Goal: Task Accomplishment & Management: Manage account settings

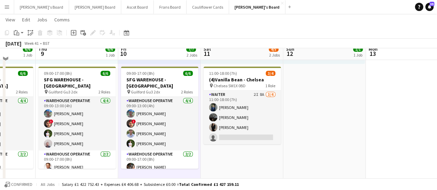
scroll to position [132, 0]
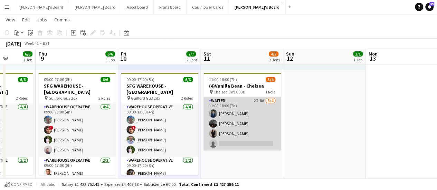
click at [266, 107] on app-card-role "Waiter 2I 8A 3/4 11:00-18:00 (7h) valeriy motigin Christina Shrees Caitlin Yard…" at bounding box center [241, 123] width 77 height 53
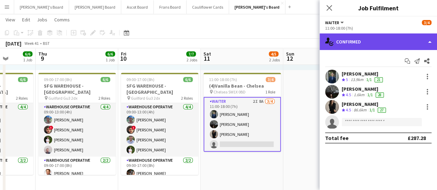
click at [411, 42] on div "single-neutral-actions-check-2 Confirmed" at bounding box center [377, 41] width 117 height 17
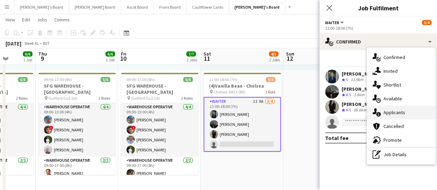
click at [406, 109] on div "single-neutral-actions-information Applicants" at bounding box center [400, 113] width 68 height 14
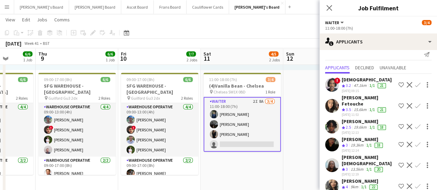
scroll to position [3, 0]
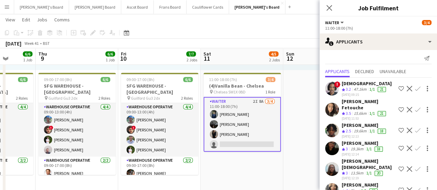
click at [235, 170] on app-date-cell "08:00-16:00 (8h) 1/1 pin Golden Ford GU4 8AW 1 Role BAR STAFF 1/1 08:00-16:00 (…" at bounding box center [241, 173] width 82 height 457
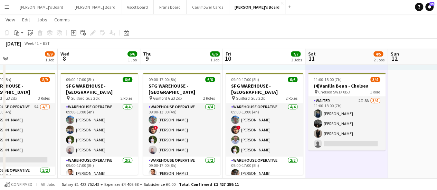
scroll to position [0, 180]
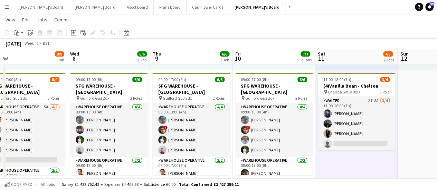
drag, startPoint x: 235, startPoint y: 170, endPoint x: 349, endPoint y: 150, distance: 116.0
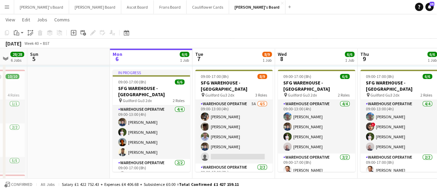
scroll to position [0, 220]
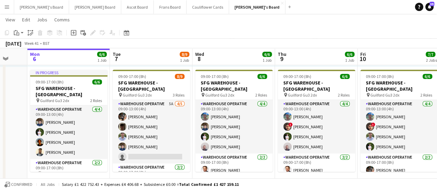
drag, startPoint x: 103, startPoint y: 139, endPoint x: 228, endPoint y: 123, distance: 126.0
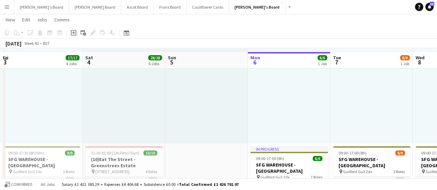
scroll to position [67, 0]
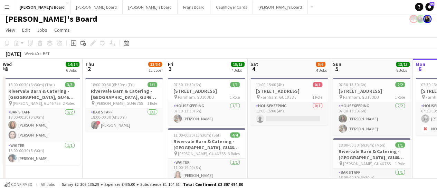
scroll to position [0, 165]
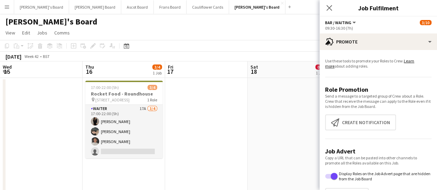
scroll to position [0, 248]
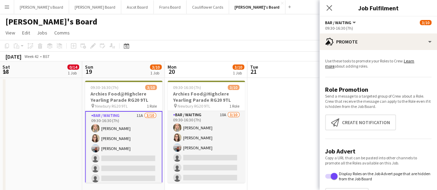
click at [133, 122] on app-card-role "Bar / Waiting 11A 3/10 09:30-16:30 (7h) Laura Shaw Hannah Dudley Ellie Brown si…" at bounding box center [123, 168] width 77 height 115
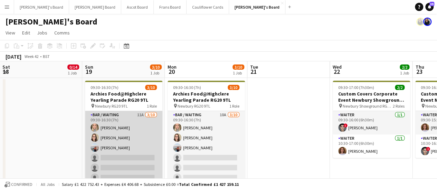
click at [140, 119] on app-card-role "Bar / Waiting 11A 3/10 09:30-16:30 (7h) Laura Shaw Hannah Dudley Ellie Brown si…" at bounding box center [123, 168] width 77 height 114
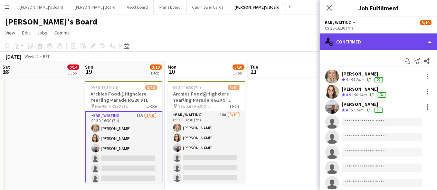
click at [371, 38] on div "single-neutral-actions-check-2 Confirmed" at bounding box center [377, 41] width 117 height 17
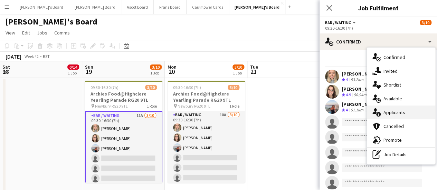
click at [391, 109] on span "Applicants" at bounding box center [394, 112] width 22 height 6
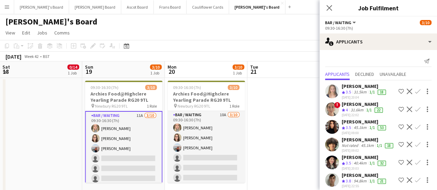
scroll to position [122, 0]
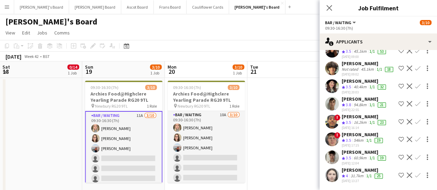
click at [365, 173] on div "1/1" at bounding box center [368, 176] width 8 height 6
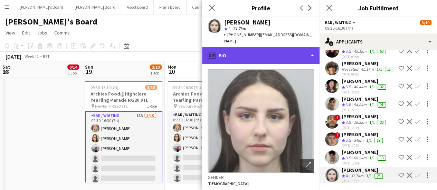
click at [266, 52] on div "profile Bio" at bounding box center [260, 55] width 117 height 17
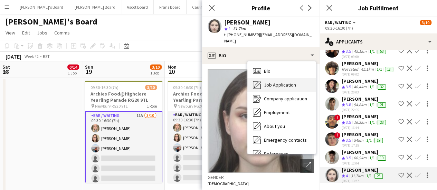
click at [269, 81] on div "Job Application Job Application" at bounding box center [281, 85] width 68 height 14
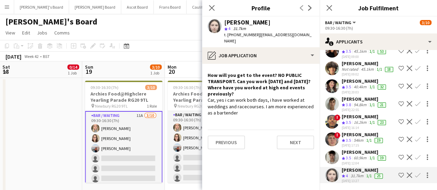
click at [123, 133] on app-card-role "Bar / Waiting 11A 3/10 09:30-16:30 (7h) Laura Shaw Hannah Dudley Ellie Brown si…" at bounding box center [123, 168] width 77 height 115
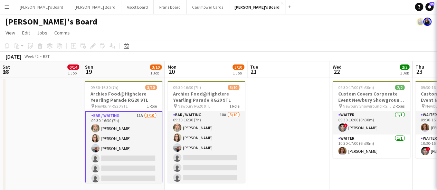
scroll to position [0, 0]
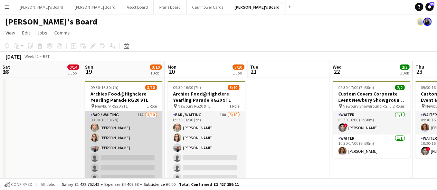
click at [123, 133] on app-card-role "Bar / Waiting 11A 3/10 09:30-16:30 (7h) Laura Shaw Hannah Dudley Ellie Brown si…" at bounding box center [123, 168] width 77 height 114
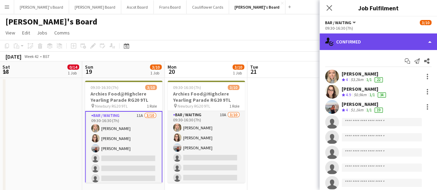
click at [351, 41] on div "single-neutral-actions-check-2 Confirmed" at bounding box center [377, 41] width 117 height 17
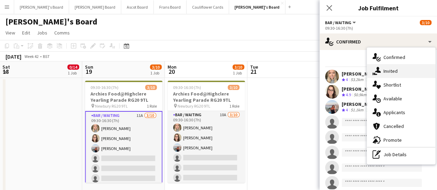
click at [392, 72] on span "Invited" at bounding box center [390, 71] width 14 height 6
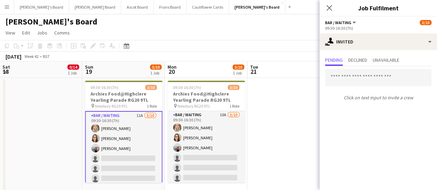
click at [365, 88] on div "Click on text input to invite a crew" at bounding box center [377, 84] width 117 height 37
click at [365, 79] on input "text" at bounding box center [378, 77] width 106 height 17
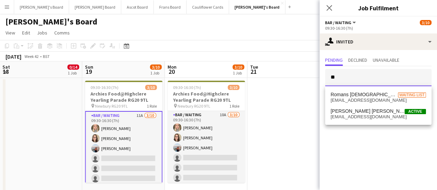
type input "*"
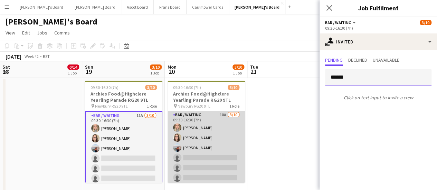
type input "******"
click at [210, 180] on app-card-role "Bar / Waiting 10A 3/10 09:30-16:30 (7h) Laura Shaw Hannah Dudley Ellie Brown si…" at bounding box center [205, 168] width 77 height 114
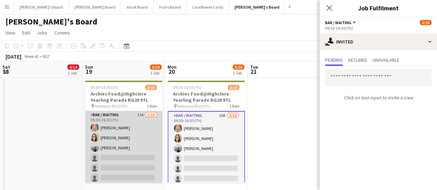
click at [142, 134] on app-card-role "Bar / Waiting 11A 3/10 09:30-16:30 (7h) Laura Shaw Hannah Dudley Ellie Brown si…" at bounding box center [123, 168] width 77 height 114
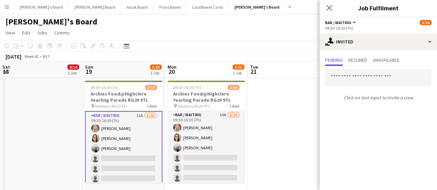
drag, startPoint x: 195, startPoint y: 135, endPoint x: 137, endPoint y: 145, distance: 58.8
click at [137, 145] on app-card-role "Bar / Waiting 11A 3/10 09:30-16:30 (7h) Laura Shaw Hannah Dudley Ellie Brown si…" at bounding box center [123, 168] width 77 height 115
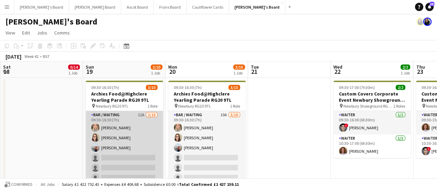
click at [144, 122] on app-card-role "Bar / Waiting 11A 3/10 09:30-16:30 (7h) Laura Shaw Hannah Dudley Ellie Brown si…" at bounding box center [124, 168] width 77 height 114
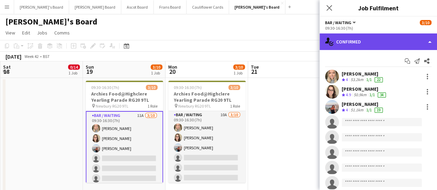
click at [411, 41] on div "single-neutral-actions-check-2 Confirmed" at bounding box center [377, 41] width 117 height 17
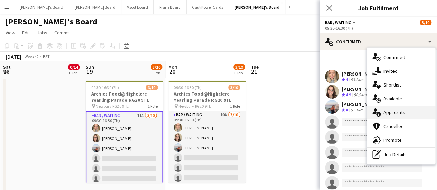
click at [402, 107] on div "single-neutral-actions-information Applicants" at bounding box center [400, 113] width 68 height 14
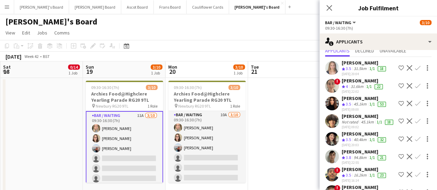
scroll to position [21, 0]
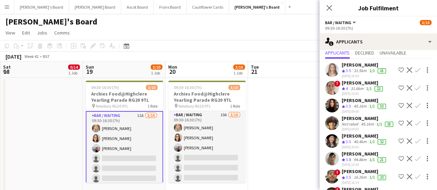
click at [357, 65] on div "Alice Appleyard" at bounding box center [364, 65] width 46 height 6
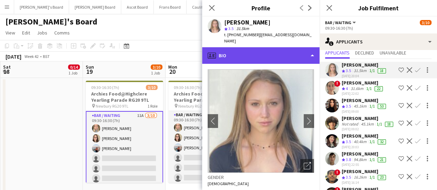
click at [273, 47] on div "profile Bio" at bounding box center [260, 55] width 117 height 17
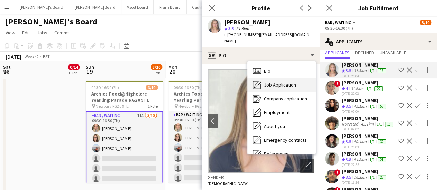
click at [276, 82] on span "Job Application" at bounding box center [280, 85] width 32 height 6
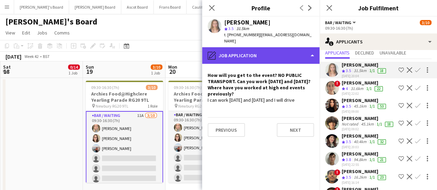
click at [296, 48] on div "pencil4 Job Application" at bounding box center [260, 55] width 117 height 17
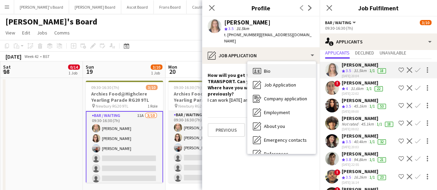
click at [284, 65] on div "Bio Bio" at bounding box center [281, 71] width 68 height 14
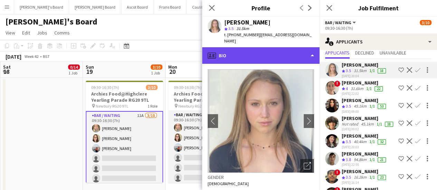
click at [281, 53] on div "profile Bio" at bounding box center [260, 55] width 117 height 17
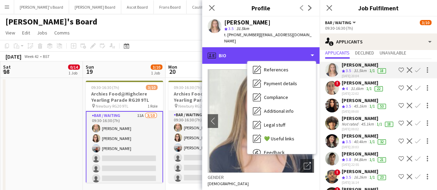
scroll to position [88, 0]
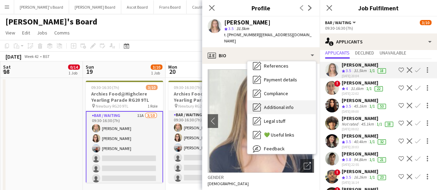
click at [302, 102] on div "Additional info Additional info" at bounding box center [281, 107] width 68 height 14
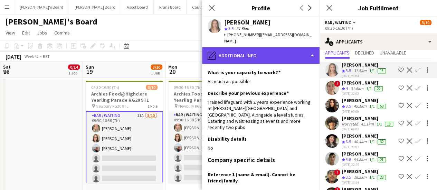
click at [293, 48] on div "pencil4 Additional info" at bounding box center [260, 55] width 117 height 17
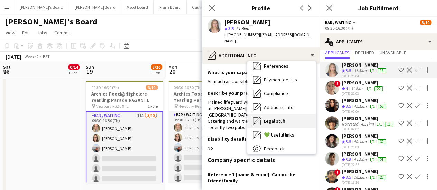
click at [311, 119] on div "Legal stuff Legal stuff" at bounding box center [281, 121] width 68 height 14
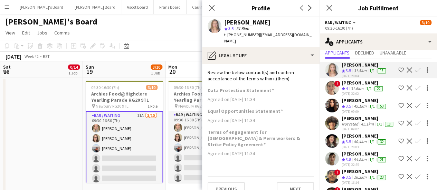
click at [355, 81] on div "ella beswick" at bounding box center [362, 83] width 42 height 6
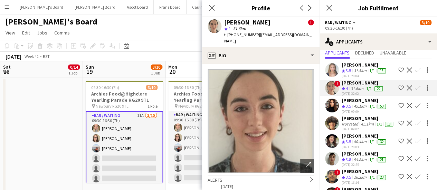
click at [268, 64] on app-crew-profile-bio "Open photos pop-in Alerts chevron-right 29-06-2023 – INTERNAL NOTE Jakub Zalibo…" at bounding box center [260, 127] width 117 height 126
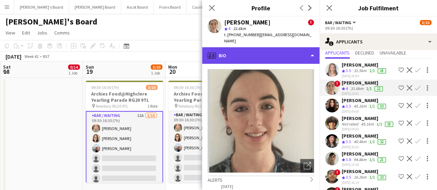
click at [271, 53] on div "profile Bio" at bounding box center [260, 55] width 117 height 17
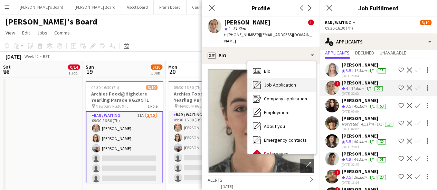
click at [286, 82] on span "Job Application" at bounding box center [280, 85] width 32 height 6
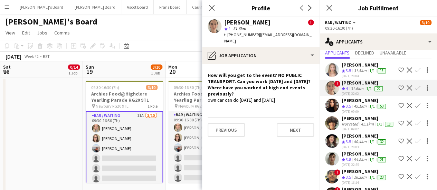
click at [414, 88] on app-icon "Confirm" at bounding box center [417, 88] width 6 height 6
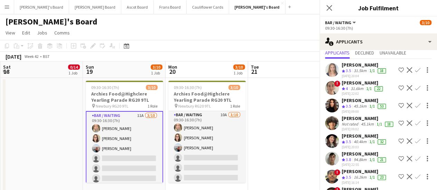
click at [414, 88] on app-icon "Confirm" at bounding box center [417, 88] width 6 height 6
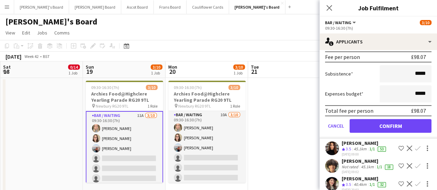
scroll to position [137, 0]
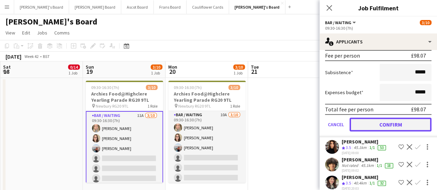
click at [379, 122] on button "Confirm" at bounding box center [390, 125] width 82 height 14
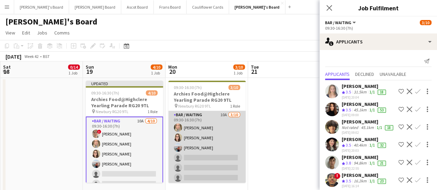
click at [226, 123] on app-card-role "Bar / Waiting 10A 3/10 09:30-16:30 (7h) Laura Shaw Hannah Dudley Ellie Brown si…" at bounding box center [206, 168] width 77 height 114
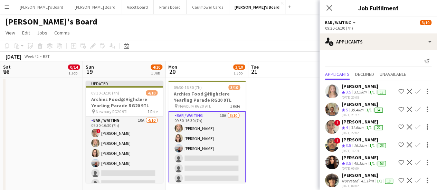
click at [414, 130] on app-icon "Confirm" at bounding box center [417, 127] width 6 height 6
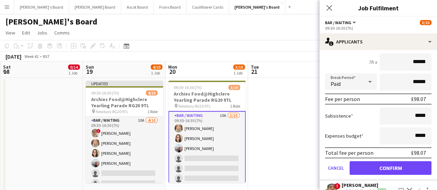
scroll to position [112, 0]
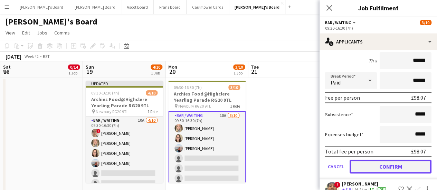
click at [367, 171] on button "Confirm" at bounding box center [390, 167] width 82 height 14
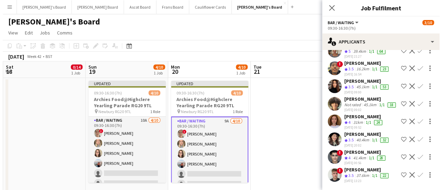
scroll to position [0, 0]
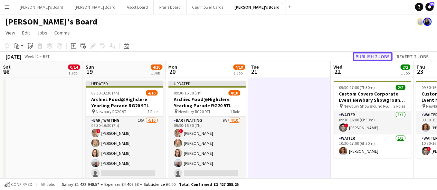
click at [380, 56] on button "Publish 2 jobs" at bounding box center [372, 56] width 40 height 9
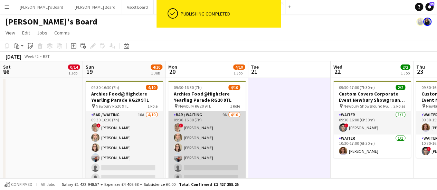
click at [195, 139] on app-card-role "Bar / Waiting 9A 4/10 09:30-16:30 (7h) ! ella beswick Laura Shaw Hannah Dudley …" at bounding box center [206, 168] width 77 height 114
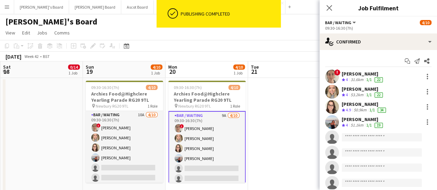
click at [368, 93] on app-skills-label "1/1" at bounding box center [369, 94] width 6 height 5
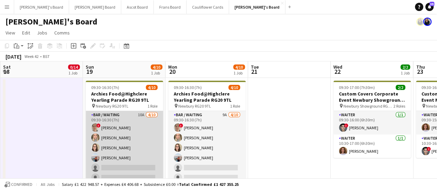
click at [122, 140] on app-card-role "Bar / Waiting 10A 4/10 09:30-16:30 (7h) ! ella beswick Laura Shaw Hannah Dudley…" at bounding box center [124, 168] width 77 height 114
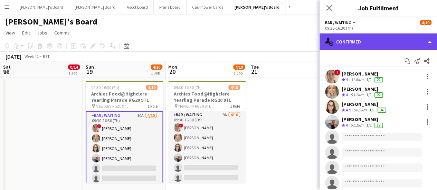
click at [395, 45] on div "single-neutral-actions-check-2 Confirmed" at bounding box center [377, 41] width 117 height 17
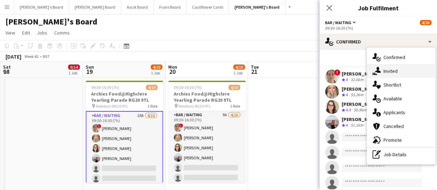
click at [397, 69] on div "single-neutral-actions-share-1 Invited" at bounding box center [400, 71] width 68 height 14
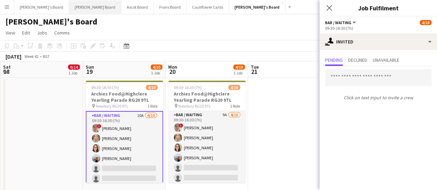
click at [69, 7] on button "Dean's Board Close" at bounding box center [95, 6] width 52 height 13
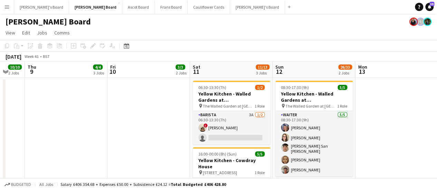
scroll to position [0, 305]
drag, startPoint x: 356, startPoint y: 125, endPoint x: 51, endPoint y: 128, distance: 305.4
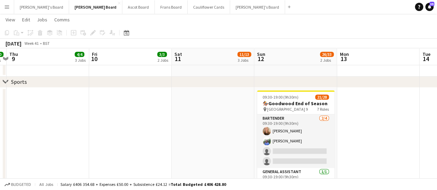
scroll to position [0, 306]
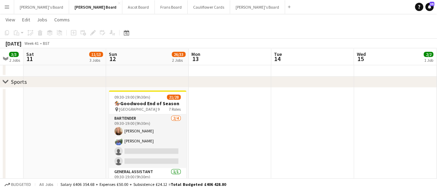
drag, startPoint x: 397, startPoint y: 109, endPoint x: 231, endPoint y: 103, distance: 166.1
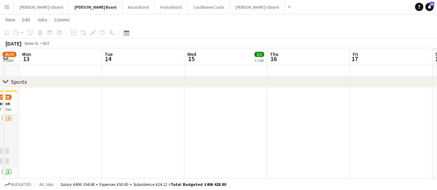
scroll to position [0, 329]
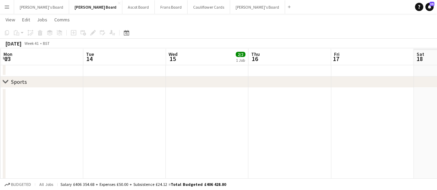
drag, startPoint x: 394, startPoint y: 116, endPoint x: 207, endPoint y: 111, distance: 187.4
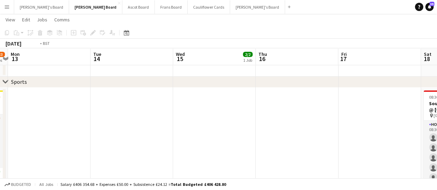
scroll to position [0, 215]
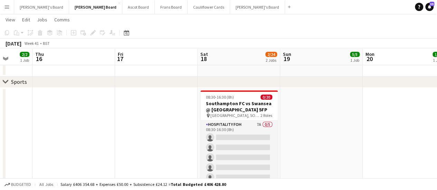
drag, startPoint x: 356, startPoint y: 113, endPoint x: 141, endPoint y: 113, distance: 215.7
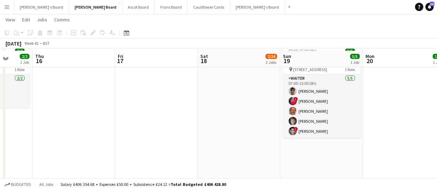
scroll to position [33, 0]
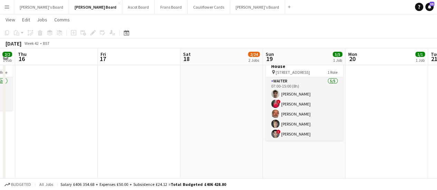
drag, startPoint x: 389, startPoint y: 102, endPoint x: 371, endPoint y: 134, distance: 35.8
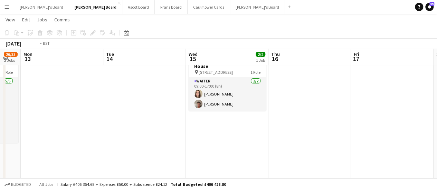
drag, startPoint x: 109, startPoint y: 117, endPoint x: 362, endPoint y: 106, distance: 253.8
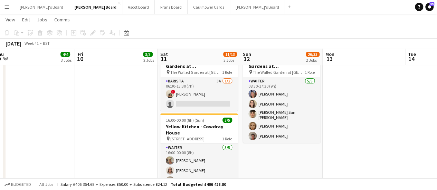
drag, startPoint x: 117, startPoint y: 124, endPoint x: 293, endPoint y: 148, distance: 177.0
click at [293, 148] on app-date-cell "08:30-17:30 (9h) 5/5 Yellow Kitchen - Walled Gardens at Cowdray pin The Walled …" at bounding box center [281, 140] width 82 height 193
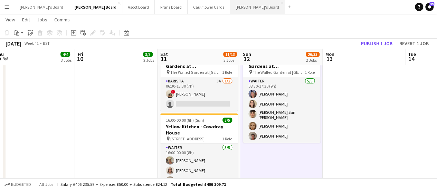
click at [230, 4] on button "[PERSON_NAME]'s Board Close" at bounding box center [257, 6] width 55 height 13
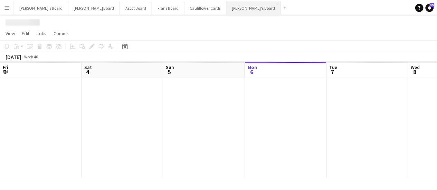
scroll to position [0, 165]
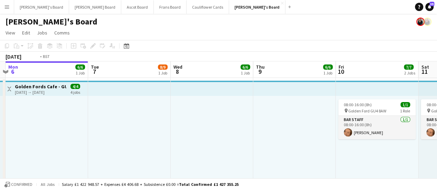
drag, startPoint x: 324, startPoint y: 137, endPoint x: 2, endPoint y: 175, distance: 324.6
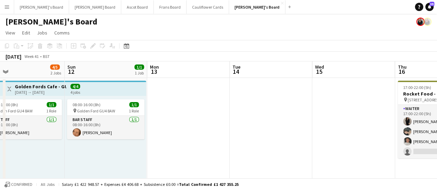
drag, startPoint x: 397, startPoint y: 131, endPoint x: 207, endPoint y: 160, distance: 191.8
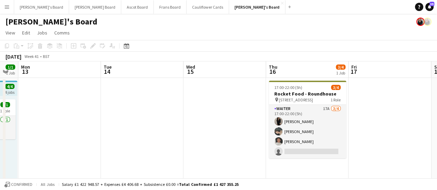
drag, startPoint x: 372, startPoint y: 133, endPoint x: 243, endPoint y: 139, distance: 129.2
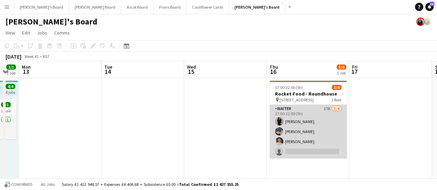
click at [319, 116] on app-card-role "Waiter 17A 3/4 17:00-22:00 (5h) Caitlin Yardley Neo Arrigoni Jasmine Roper sing…" at bounding box center [307, 131] width 77 height 53
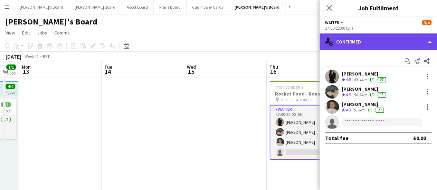
click at [395, 38] on div "single-neutral-actions-check-2 Confirmed" at bounding box center [377, 41] width 117 height 17
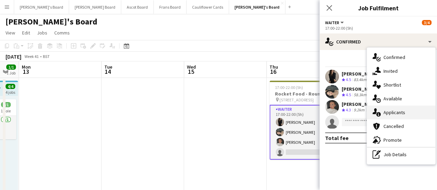
click at [399, 116] on div "single-neutral-actions-information Applicants" at bounding box center [400, 113] width 68 height 14
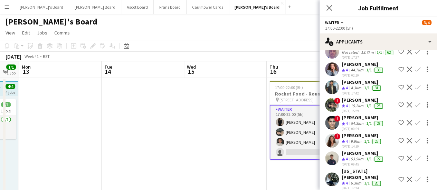
scroll to position [207, 0]
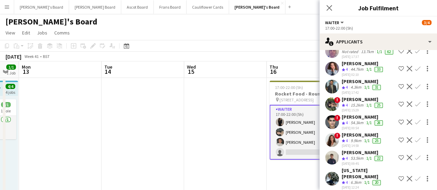
click at [352, 167] on div "Georgia Holland" at bounding box center [368, 173] width 54 height 12
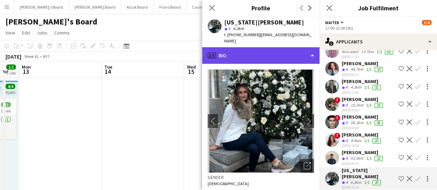
click at [256, 53] on div "profile Bio" at bounding box center [260, 55] width 117 height 17
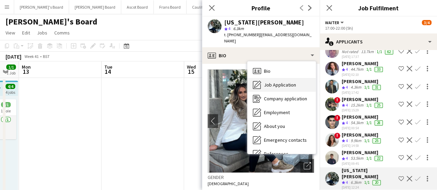
click at [273, 82] on span "Job Application" at bounding box center [280, 85] width 32 height 6
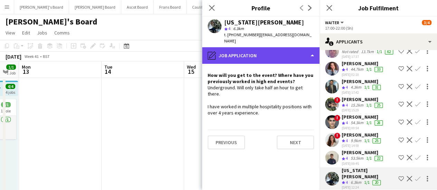
click at [273, 47] on div "pencil4 Job Application" at bounding box center [260, 55] width 117 height 17
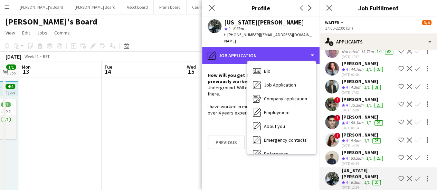
scroll to position [106, 0]
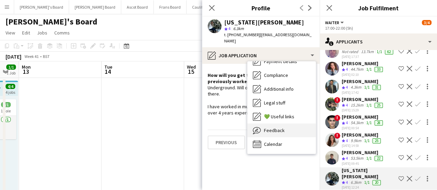
click at [288, 124] on div "Feedback Feedback" at bounding box center [281, 131] width 68 height 14
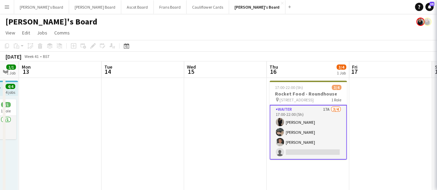
scroll to position [0, 0]
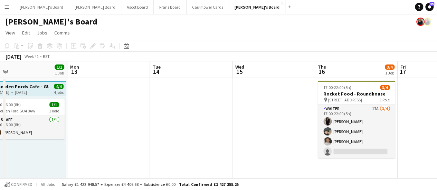
drag, startPoint x: 202, startPoint y: 97, endPoint x: 332, endPoint y: 110, distance: 131.4
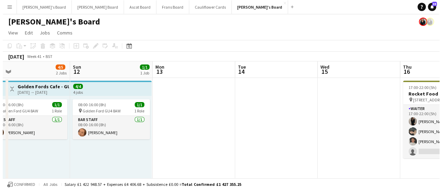
scroll to position [0, 155]
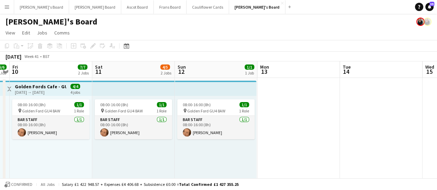
drag, startPoint x: 188, startPoint y: 130, endPoint x: 296, endPoint y: 132, distance: 107.7
click at [121, 11] on button "Ascot Board Close" at bounding box center [137, 6] width 32 height 13
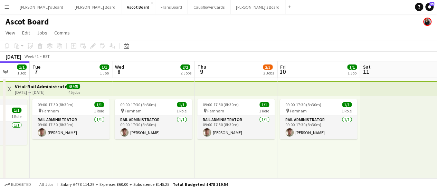
scroll to position [0, 311]
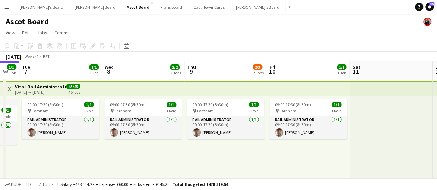
drag, startPoint x: 334, startPoint y: 143, endPoint x: 188, endPoint y: 140, distance: 145.7
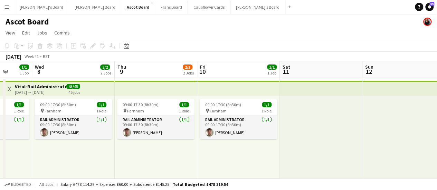
drag, startPoint x: 430, startPoint y: 116, endPoint x: 195, endPoint y: 153, distance: 237.5
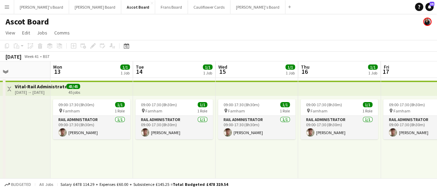
scroll to position [0, 283]
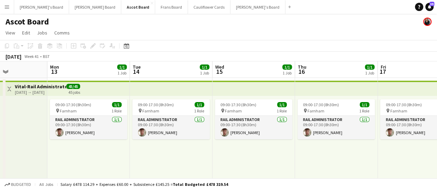
drag, startPoint x: 359, startPoint y: 143, endPoint x: 127, endPoint y: 133, distance: 232.4
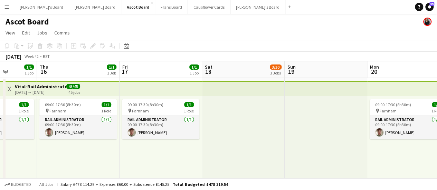
drag, startPoint x: 344, startPoint y: 147, endPoint x: 86, endPoint y: 80, distance: 266.7
drag, startPoint x: 86, startPoint y: 80, endPoint x: 310, endPoint y: 138, distance: 231.8
click at [310, 138] on div at bounding box center [325, 149] width 82 height 107
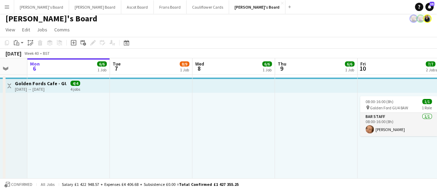
scroll to position [2, 0]
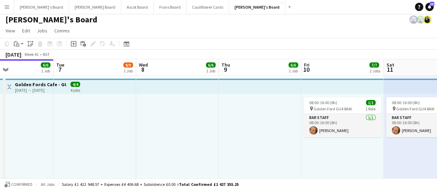
drag, startPoint x: 271, startPoint y: 125, endPoint x: 214, endPoint y: 120, distance: 56.8
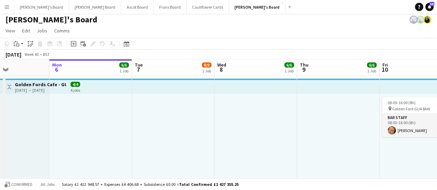
scroll to position [0, 191]
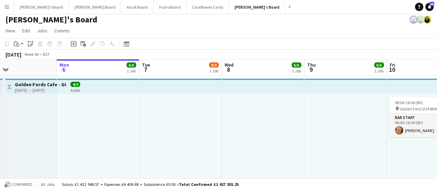
drag, startPoint x: 87, startPoint y: 104, endPoint x: 173, endPoint y: 138, distance: 92.9
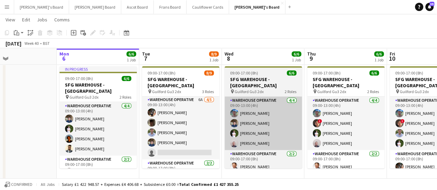
scroll to position [1, 0]
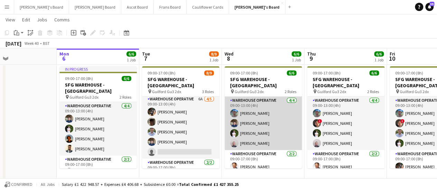
click at [224, 124] on app-card-role "Warehouse Operative 4/4 09:00-13:00 (4h) Jake Williams Jack Sargent Thomas Holm…" at bounding box center [262, 123] width 77 height 53
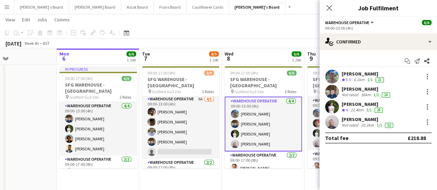
click at [212, 28] on app-toolbar "Copy Paste Paste Ctrl+V Paste with crew Ctrl+Shift+V Paste linked Job Delete Gr…" at bounding box center [218, 33] width 437 height 12
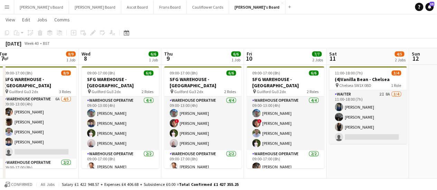
scroll to position [0, 234]
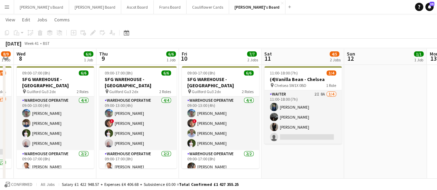
drag, startPoint x: 369, startPoint y: 78, endPoint x: 102, endPoint y: 47, distance: 268.5
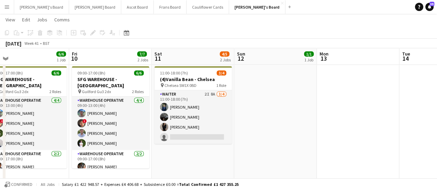
scroll to position [0, 264]
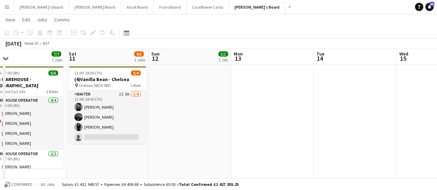
drag, startPoint x: 381, startPoint y: 104, endPoint x: 115, endPoint y: 47, distance: 271.5
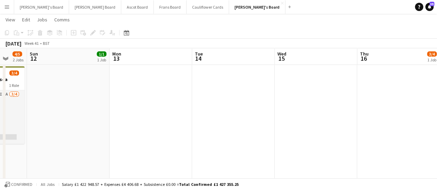
scroll to position [0, 262]
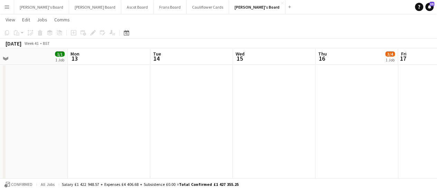
drag, startPoint x: 362, startPoint y: 102, endPoint x: 75, endPoint y: 37, distance: 294.6
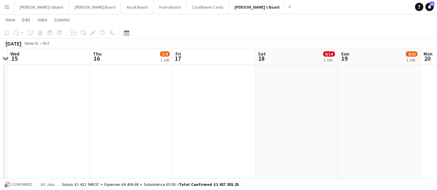
drag, startPoint x: 331, startPoint y: 109, endPoint x: 107, endPoint y: 87, distance: 225.1
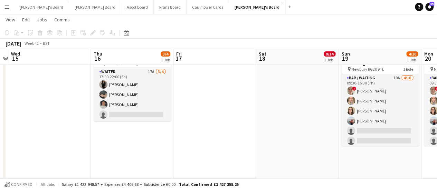
scroll to position [38, 0]
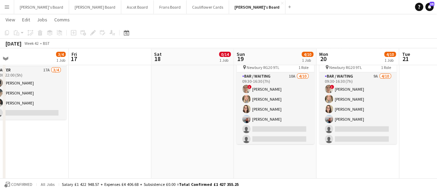
drag, startPoint x: 402, startPoint y: 91, endPoint x: 297, endPoint y: 81, distance: 105.1
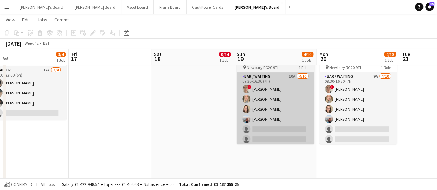
scroll to position [0, 261]
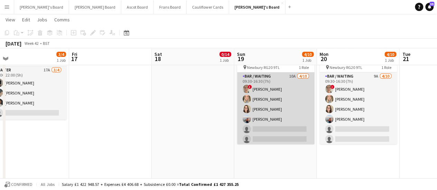
click at [291, 78] on app-card-role "Bar / Waiting 10A 4/10 09:30-16:30 (7h) ! ella beswick Laura Shaw Hannah Dudley…" at bounding box center [275, 129] width 77 height 114
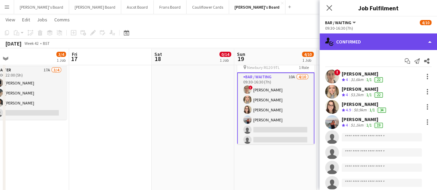
click at [383, 39] on div "single-neutral-actions-check-2 Confirmed" at bounding box center [377, 41] width 117 height 17
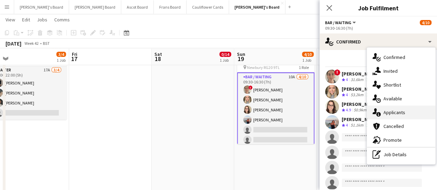
click at [406, 109] on div "single-neutral-actions-information Applicants" at bounding box center [400, 113] width 68 height 14
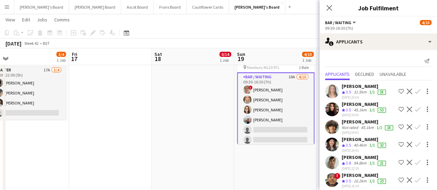
scroll to position [105, 0]
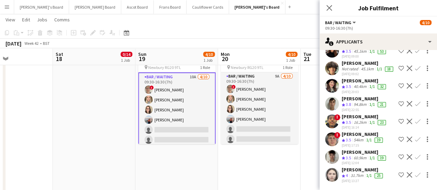
drag, startPoint x: 293, startPoint y: 118, endPoint x: 195, endPoint y: 112, distance: 98.5
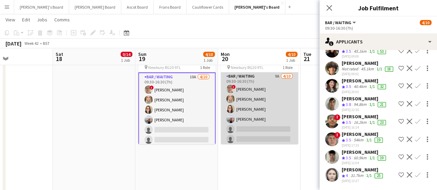
click at [284, 94] on app-card-role "Bar / Waiting 9A 4/10 09:30-16:30 (7h) ! ella beswick Laura Shaw Hannah Dudley …" at bounding box center [258, 129] width 77 height 114
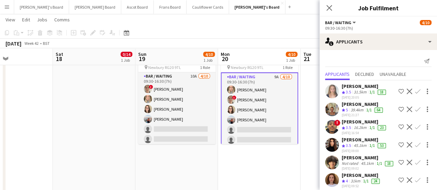
drag, startPoint x: 437, startPoint y: 127, endPoint x: 427, endPoint y: 134, distance: 12.4
click at [427, 134] on div "! Prajawal Shah Thakuri Crew rating 3.5 16.2km 1/1 23 02-10-2025 16:54 Shortlis…" at bounding box center [377, 127] width 117 height 17
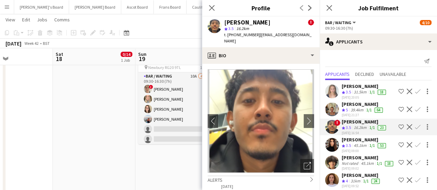
scroll to position [67, 0]
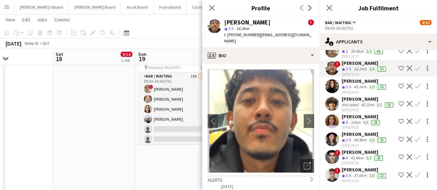
click at [359, 119] on div "Sophie Briscoe" at bounding box center [360, 117] width 39 height 6
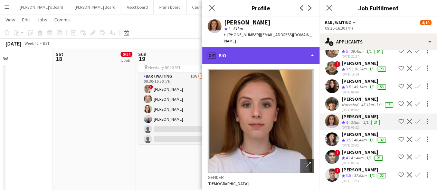
click at [276, 49] on div "profile Bio" at bounding box center [260, 55] width 117 height 17
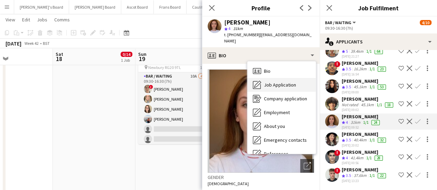
click at [279, 82] on span "Job Application" at bounding box center [280, 85] width 32 height 6
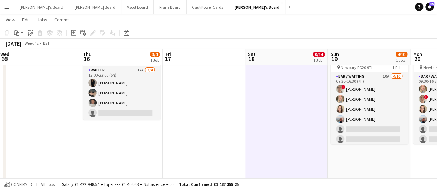
scroll to position [0, 165]
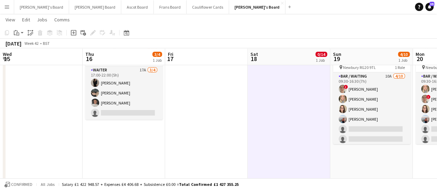
drag, startPoint x: 57, startPoint y: 98, endPoint x: 251, endPoint y: 135, distance: 198.0
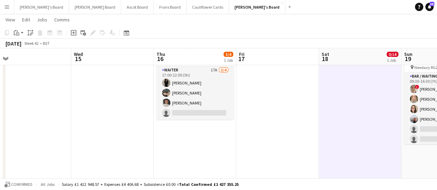
drag, startPoint x: 84, startPoint y: 156, endPoint x: 156, endPoint y: 159, distance: 72.5
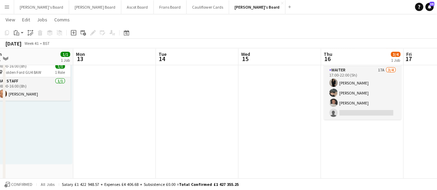
scroll to position [0, 171]
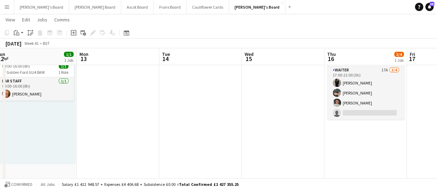
drag, startPoint x: 81, startPoint y: 116, endPoint x: 250, endPoint y: 147, distance: 171.9
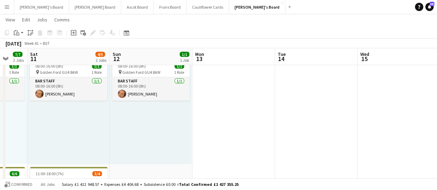
scroll to position [0, 155]
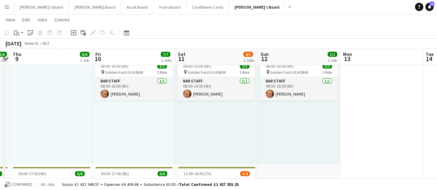
drag, startPoint x: 107, startPoint y: 117, endPoint x: 371, endPoint y: 166, distance: 267.9
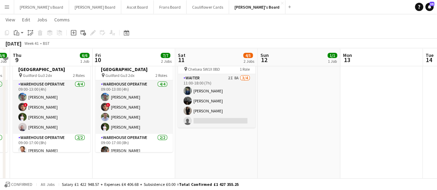
scroll to position [156, 0]
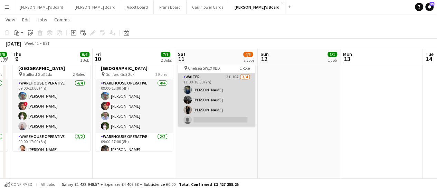
click at [235, 77] on app-card-role "Waiter 2I 10A 3/4 11:00-18:00 (7h) valeriy motigin Christina Shrees Caitlin Yar…" at bounding box center [216, 99] width 77 height 53
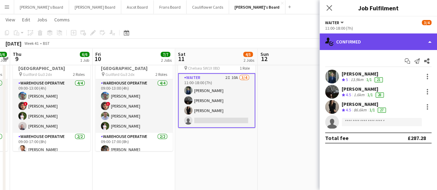
click at [372, 40] on div "single-neutral-actions-check-2 Confirmed" at bounding box center [377, 41] width 117 height 17
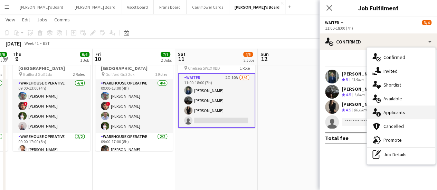
click at [412, 113] on div "single-neutral-actions-information Applicants" at bounding box center [400, 113] width 68 height 14
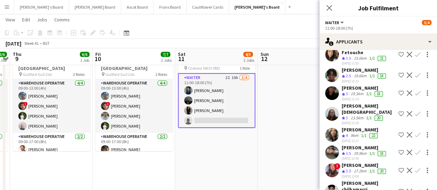
scroll to position [74, 0]
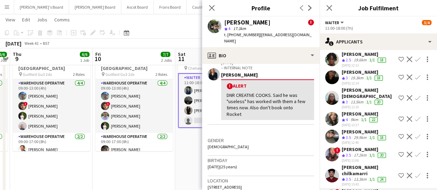
scroll to position [129, 0]
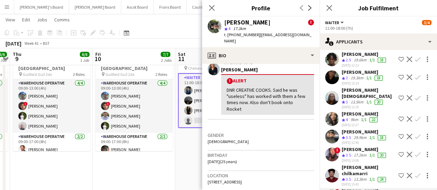
click at [190, 160] on app-date-cell "08:00-16:00 (8h) 1/1 pin Golden Ford GU4 8AW 1 Role BAR STAFF 1/1 08:00-16:00 (…" at bounding box center [216, 149] width 82 height 457
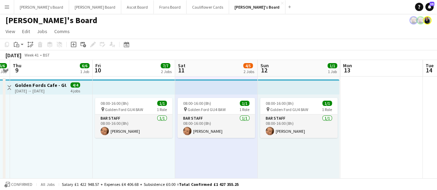
scroll to position [0, 0]
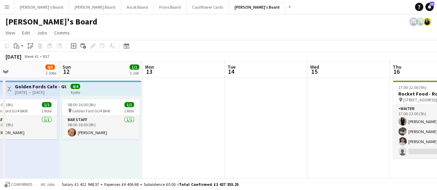
drag, startPoint x: 383, startPoint y: 166, endPoint x: 186, endPoint y: 118, distance: 202.7
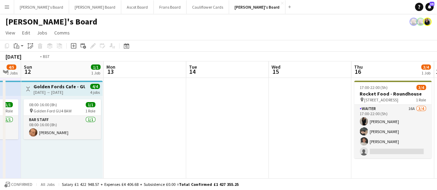
drag, startPoint x: 291, startPoint y: 117, endPoint x: 86, endPoint y: 122, distance: 204.4
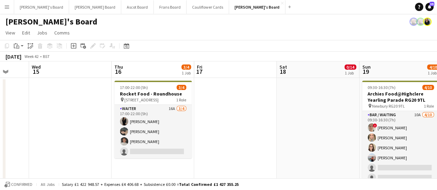
drag, startPoint x: 309, startPoint y: 105, endPoint x: 70, endPoint y: 127, distance: 240.5
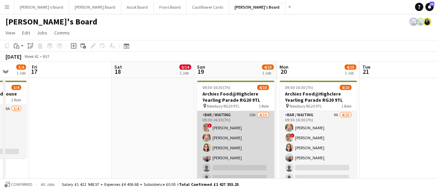
click at [226, 132] on app-card-role "Bar / Waiting 10A 4/10 09:30-16:30 (7h) ! ella beswick Laura Shaw Hannah Dudley…" at bounding box center [235, 168] width 77 height 114
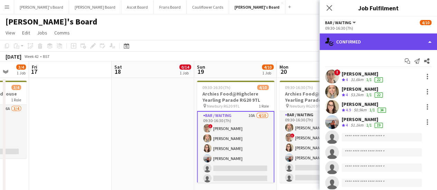
click at [404, 46] on div "single-neutral-actions-check-2 Confirmed" at bounding box center [377, 41] width 117 height 17
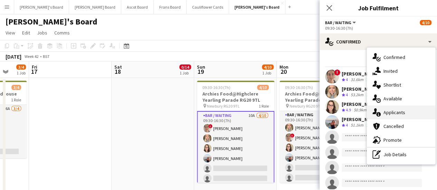
click at [398, 111] on span "Applicants" at bounding box center [394, 112] width 22 height 6
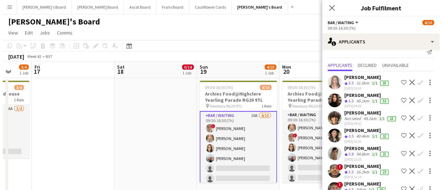
scroll to position [6, 0]
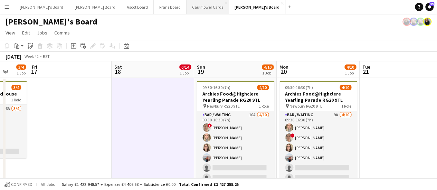
click at [186, 12] on button "Cauliflower Cards Close" at bounding box center [207, 6] width 42 height 13
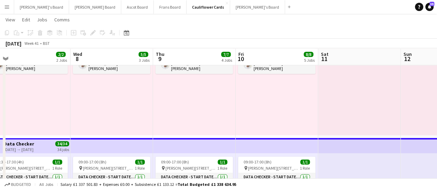
scroll to position [0, 193]
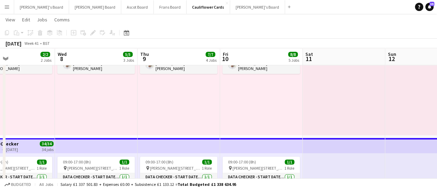
drag, startPoint x: 388, startPoint y: 87, endPoint x: 196, endPoint y: 94, distance: 192.7
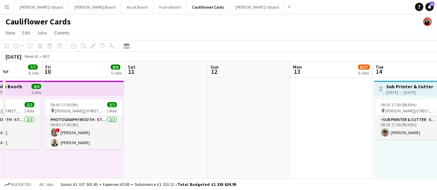
scroll to position [0, 209]
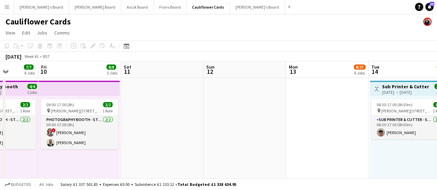
drag, startPoint x: 384, startPoint y: 149, endPoint x: 202, endPoint y: 154, distance: 181.6
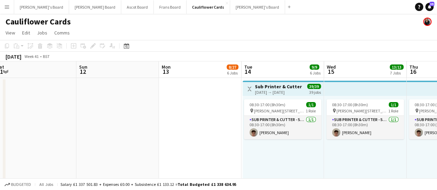
scroll to position [0, 172]
drag, startPoint x: 326, startPoint y: 145, endPoint x: 198, endPoint y: 138, distance: 128.2
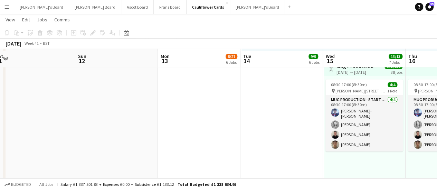
scroll to position [149, 0]
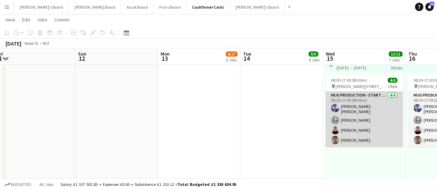
click at [354, 127] on app-card-role "Mug Production - Start Date 15th Oct 4/4 08:30-17:00 (8h30m) Jamie Anderson-Edw…" at bounding box center [363, 119] width 77 height 56
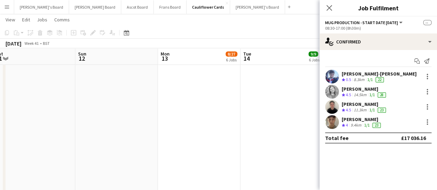
click at [365, 101] on div "George Masella" at bounding box center [364, 104] width 46 height 6
click at [4, 10] on button "Menu" at bounding box center [7, 7] width 14 height 14
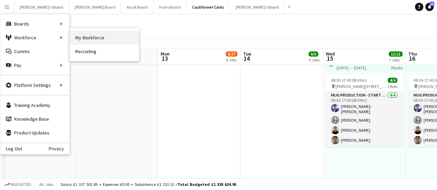
click at [95, 35] on link "My Workforce" at bounding box center [104, 38] width 69 height 14
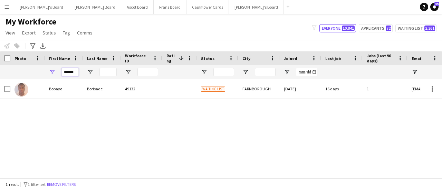
click at [76, 73] on input "******" at bounding box center [69, 72] width 17 height 8
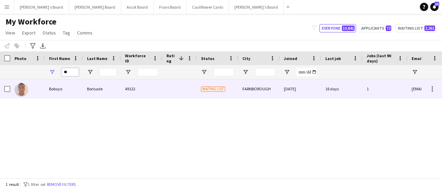
type input "*"
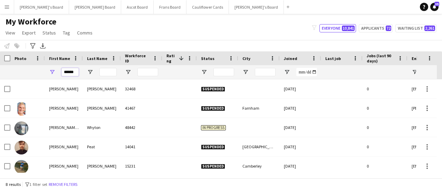
type input "*****"
click at [114, 71] on input "Last Name Filter Input" at bounding box center [107, 72] width 17 height 8
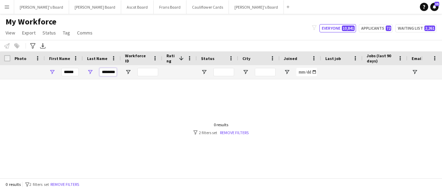
type input "********"
click at [77, 74] on input "*****" at bounding box center [69, 72] width 17 height 8
type input "*"
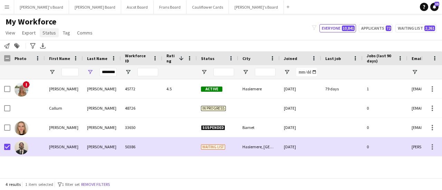
click at [51, 35] on span "Status" at bounding box center [48, 33] width 13 height 6
click at [50, 43] on link "Edit" at bounding box center [64, 47] width 48 height 14
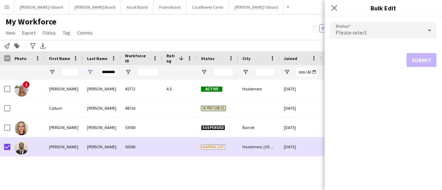
click at [372, 32] on div "Please select" at bounding box center [376, 30] width 92 height 17
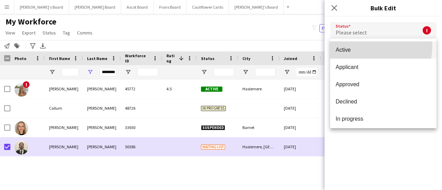
click at [362, 46] on mat-option "Active" at bounding box center [383, 49] width 106 height 17
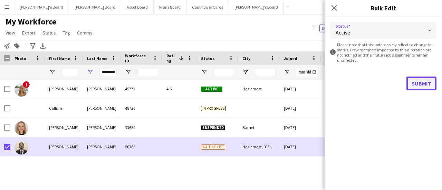
click at [428, 83] on button "Submit" at bounding box center [421, 84] width 30 height 14
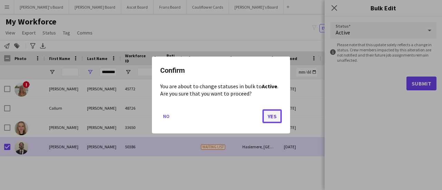
click at [273, 115] on button "Yes" at bounding box center [271, 116] width 19 height 14
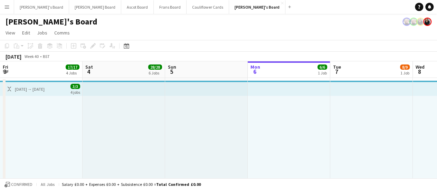
scroll to position [0, 165]
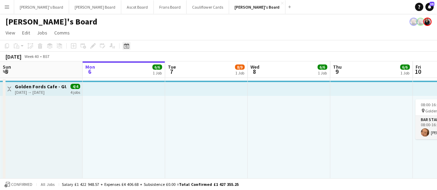
click at [125, 42] on div "Date picker" at bounding box center [126, 46] width 8 height 8
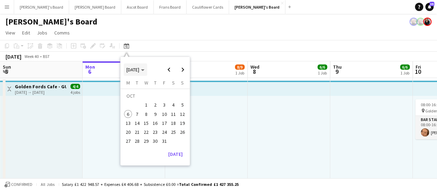
click at [136, 72] on span "[DATE]" at bounding box center [132, 70] width 13 height 6
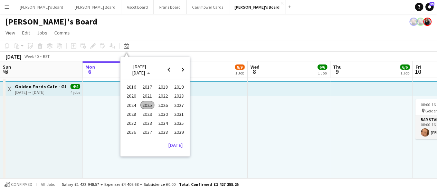
click at [132, 104] on span "2024" at bounding box center [131, 105] width 14 height 8
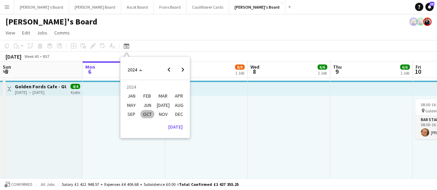
click at [150, 115] on span "OCT" at bounding box center [147, 114] width 14 height 8
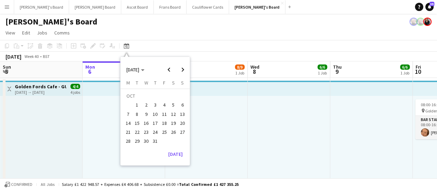
click at [153, 116] on span "10" at bounding box center [155, 114] width 8 height 8
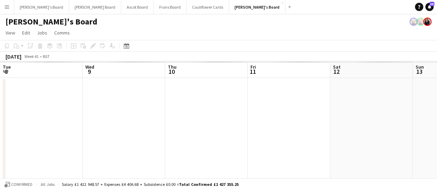
scroll to position [0, 237]
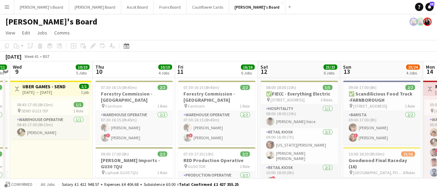
drag, startPoint x: 302, startPoint y: 133, endPoint x: 78, endPoint y: 137, distance: 224.0
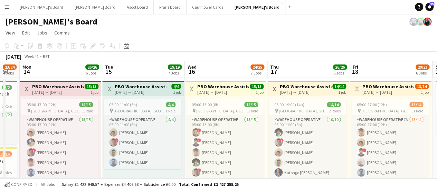
scroll to position [0, 228]
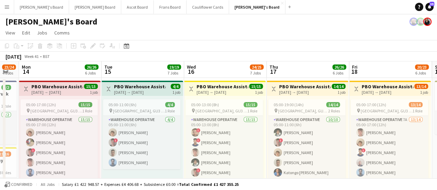
drag, startPoint x: 304, startPoint y: 133, endPoint x: 125, endPoint y: 146, distance: 179.9
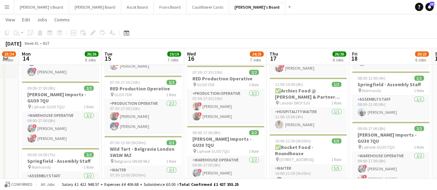
scroll to position [320, 0]
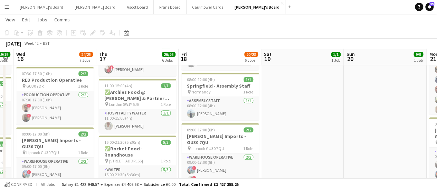
drag, startPoint x: 404, startPoint y: 106, endPoint x: 234, endPoint y: 152, distance: 176.6
click at [234, 152] on app-calendar-viewport "Sun 13 23/24 4 Jobs Mon 14 26/26 6 Jobs Tue 15 19/19 7 Jobs Wed 16 24/25 7 Jobs…" at bounding box center [218, 158] width 437 height 903
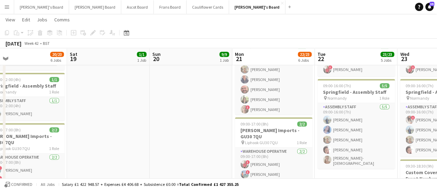
scroll to position [0, 294]
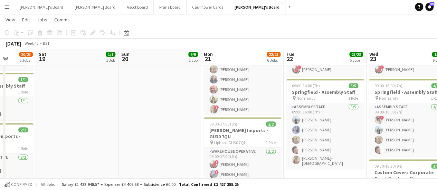
drag, startPoint x: 360, startPoint y: 107, endPoint x: 96, endPoint y: 106, distance: 263.6
click at [96, 106] on app-calendar-viewport "Tue 15 19/19 7 Jobs Wed 16 24/25 7 Jobs Thu 17 26/26 6 Jobs Fri 18 20/23 6 Jobs…" at bounding box center [218, 158] width 437 height 903
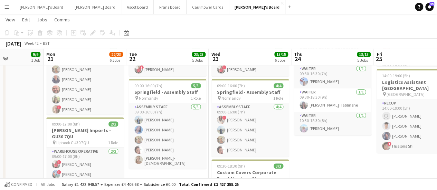
drag, startPoint x: 266, startPoint y: 115, endPoint x: 108, endPoint y: 132, distance: 158.3
click at [108, 132] on app-calendar-viewport "Thu 17 26/26 6 Jobs Fri 18 20/23 6 Jobs Sat 19 1/1 1 Job Sun 20 9/9 1 Job Mon 2…" at bounding box center [218, 158] width 437 height 903
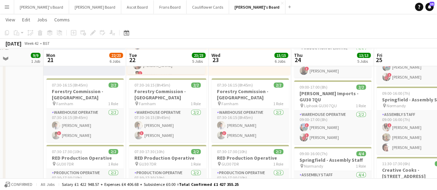
scroll to position [126, 0]
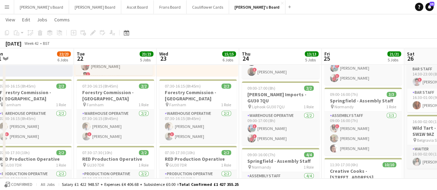
drag, startPoint x: 388, startPoint y: 108, endPoint x: 89, endPoint y: 125, distance: 299.3
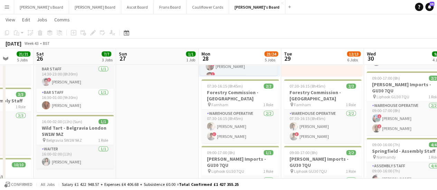
scroll to position [0, 296]
drag, startPoint x: 333, startPoint y: 117, endPoint x: 210, endPoint y: 126, distance: 123.2
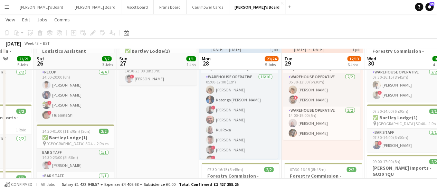
scroll to position [48, 0]
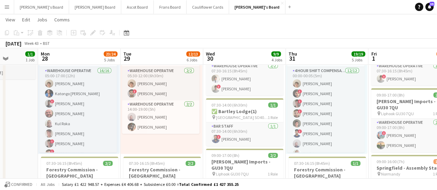
drag, startPoint x: 263, startPoint y: 108, endPoint x: 238, endPoint y: 110, distance: 25.0
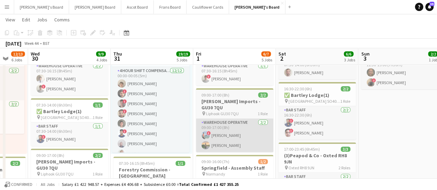
scroll to position [0, 315]
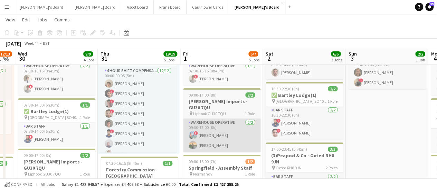
drag, startPoint x: 350, startPoint y: 105, endPoint x: 197, endPoint y: 123, distance: 154.0
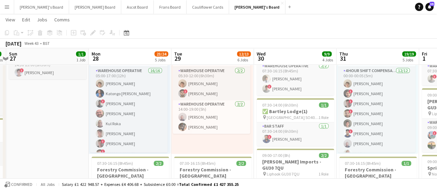
drag, startPoint x: 130, startPoint y: 129, endPoint x: 370, endPoint y: 97, distance: 242.0
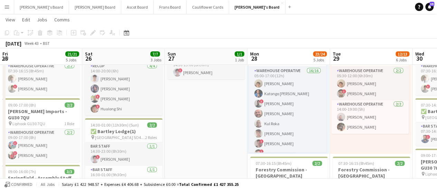
drag, startPoint x: 184, startPoint y: 105, endPoint x: 341, endPoint y: 90, distance: 157.7
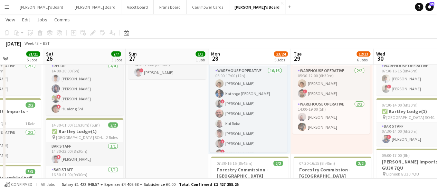
drag, startPoint x: 163, startPoint y: 96, endPoint x: 288, endPoint y: 94, distance: 125.6
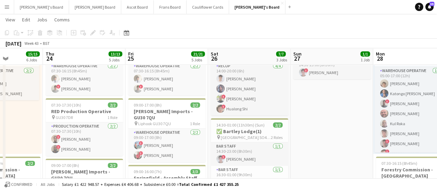
scroll to position [0, 0]
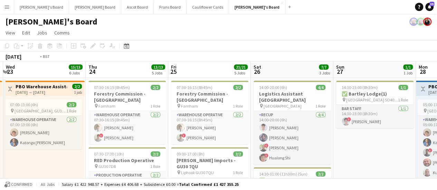
drag, startPoint x: 247, startPoint y: 99, endPoint x: 371, endPoint y: 89, distance: 124.3
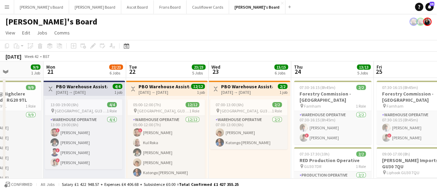
drag, startPoint x: 117, startPoint y: 116, endPoint x: 340, endPoint y: 121, distance: 223.0
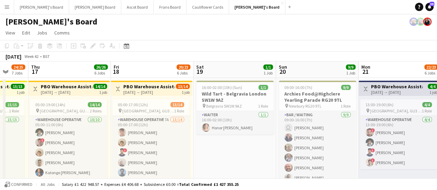
drag, startPoint x: 173, startPoint y: 121, endPoint x: 328, endPoint y: 122, distance: 154.9
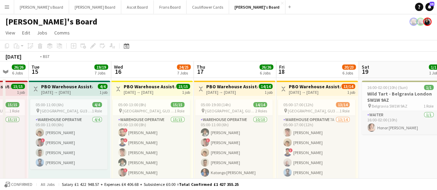
scroll to position [0, 205]
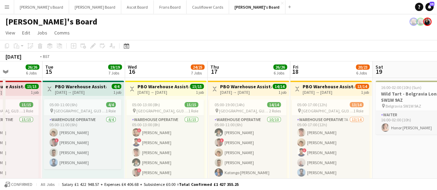
drag, startPoint x: 137, startPoint y: 129, endPoint x: 251, endPoint y: 137, distance: 114.8
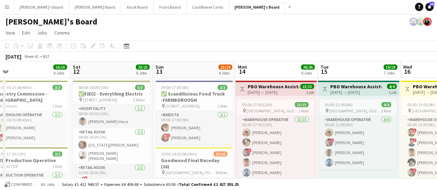
drag, startPoint x: 81, startPoint y: 129, endPoint x: 274, endPoint y: 127, distance: 192.9
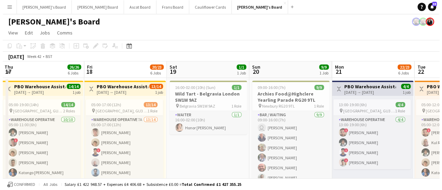
scroll to position [0, 177]
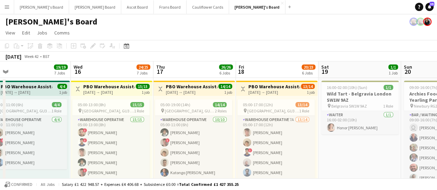
drag, startPoint x: 362, startPoint y: 117, endPoint x: 4, endPoint y: 118, distance: 357.8
click at [186, 10] on button "Cauliflower Cards Close" at bounding box center [207, 6] width 42 height 13
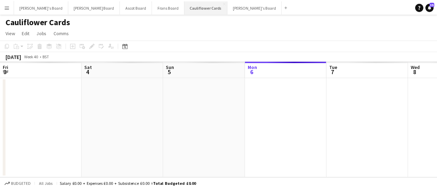
scroll to position [0, 165]
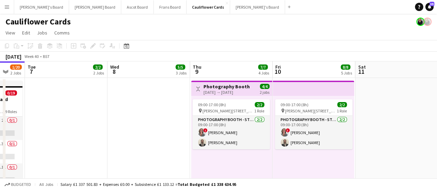
drag, startPoint x: 277, startPoint y: 113, endPoint x: 105, endPoint y: 124, distance: 173.2
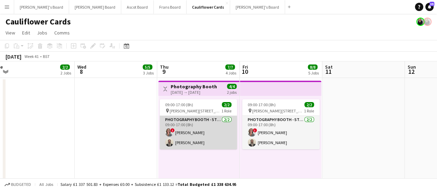
click at [184, 143] on app-card-role "Photography Booth - Start Date 9th Oct 2/2 09:00-17:00 (8h) ! Jennifer Pite Jam…" at bounding box center [197, 132] width 77 height 33
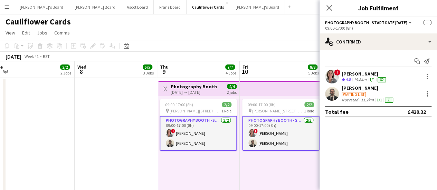
click at [362, 98] on div "11.2km" at bounding box center [367, 100] width 16 height 6
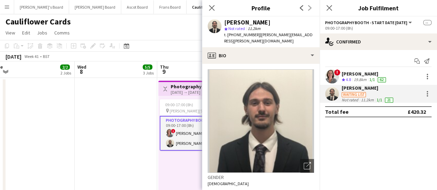
click at [358, 88] on div "Jamie Farthing" at bounding box center [367, 88] width 53 height 6
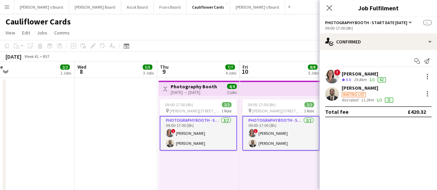
click at [358, 88] on div "Jamie Farthing" at bounding box center [367, 88] width 53 height 6
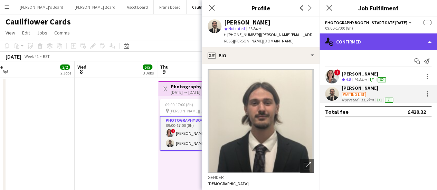
click at [401, 43] on div "single-neutral-actions-check-2 Confirmed" at bounding box center [377, 41] width 117 height 17
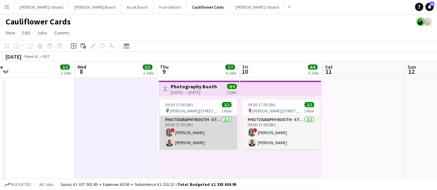
click at [194, 136] on app-card-role "Photography Booth - Start Date 9th Oct 2/2 09:00-17:00 (8h) ! Jennifer Pite Jam…" at bounding box center [197, 132] width 77 height 33
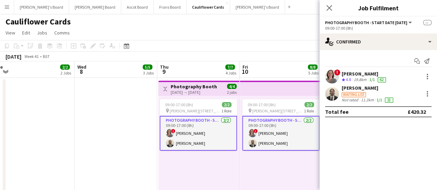
click at [371, 91] on div "Jamie Farthing" at bounding box center [367, 88] width 53 height 6
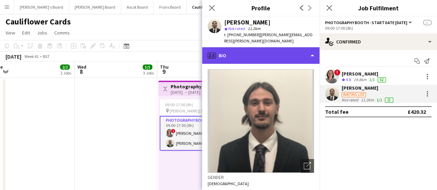
click at [255, 47] on div "profile Bio" at bounding box center [260, 55] width 117 height 17
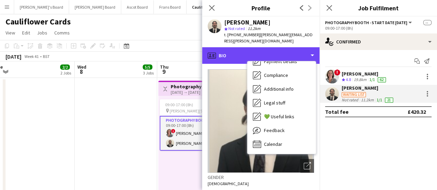
scroll to position [0, 0]
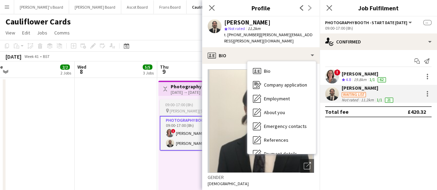
click at [169, 114] on app-job-card "09:00-17:00 (8h) 2/2 pin Woolmer Trading Estate, Woolmer Way, Bordon, Hampshire…" at bounding box center [197, 124] width 77 height 51
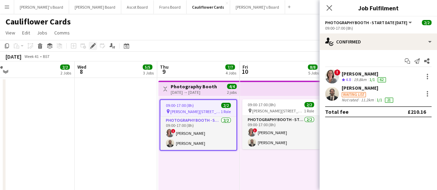
click at [92, 46] on icon at bounding box center [93, 46] width 4 height 4
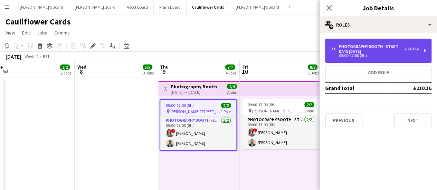
click at [355, 49] on div "Photography Booth - Start Date 9th Oct" at bounding box center [372, 49] width 66 height 10
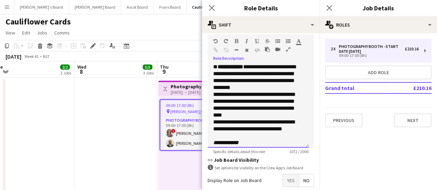
scroll to position [137, 0]
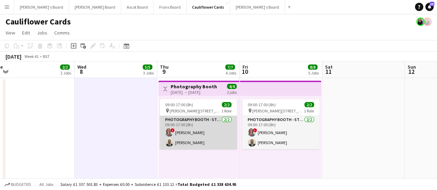
click at [190, 143] on app-card-role "Photography Booth - Start Date 9th Oct 2/2 09:00-17:00 (8h) ! Jennifer Pite Jam…" at bounding box center [197, 132] width 77 height 33
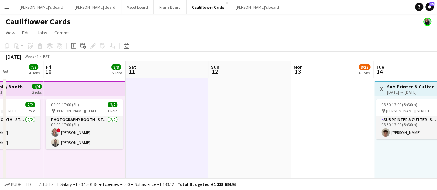
scroll to position [0, 205]
drag, startPoint x: 345, startPoint y: 120, endPoint x: 148, endPoint y: 139, distance: 198.3
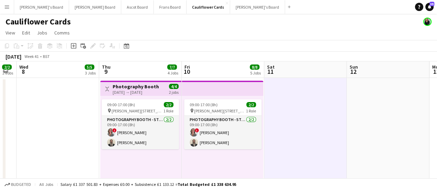
scroll to position [0, 145]
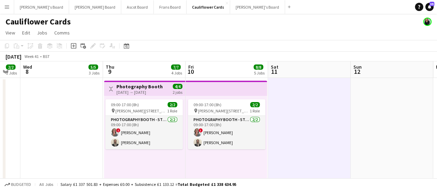
drag, startPoint x: 148, startPoint y: 140, endPoint x: 441, endPoint y: 50, distance: 306.4
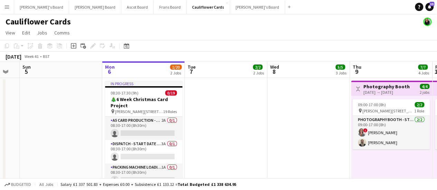
scroll to position [0, 210]
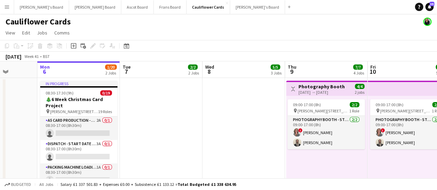
drag, startPoint x: 128, startPoint y: 107, endPoint x: 227, endPoint y: 91, distance: 100.6
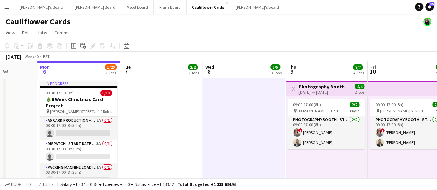
click at [341, 166] on div "09:00-17:00 (8h) 2/2 pin Woolmer Trading Estate, Woolmer Way, Bordon, Hampshire…" at bounding box center [326, 149] width 81 height 107
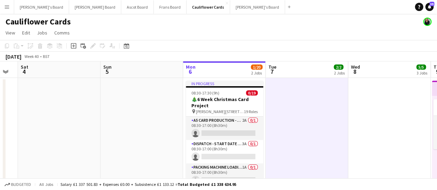
scroll to position [0, 145]
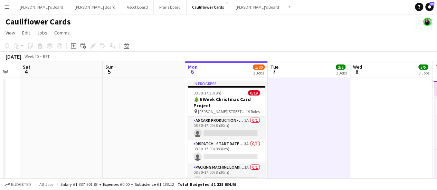
drag, startPoint x: 164, startPoint y: 114, endPoint x: 311, endPoint y: 136, distance: 149.3
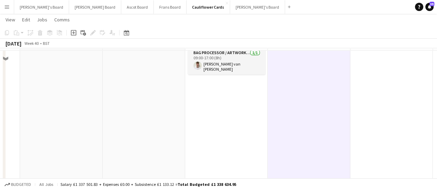
scroll to position [94, 0]
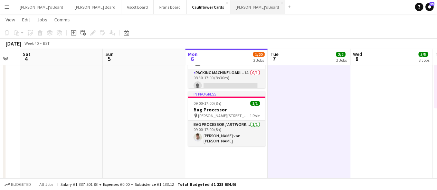
click at [230, 10] on button "[PERSON_NAME]'s Board Close" at bounding box center [257, 6] width 55 height 13
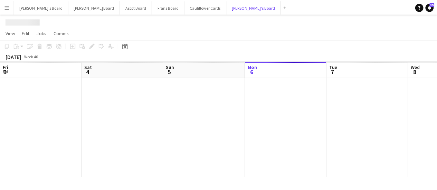
scroll to position [0, 165]
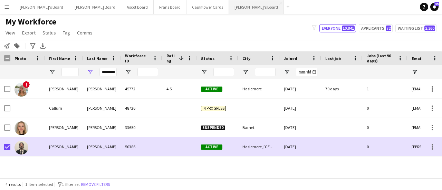
click at [229, 11] on button "[PERSON_NAME]'s Board Close" at bounding box center [256, 6] width 55 height 13
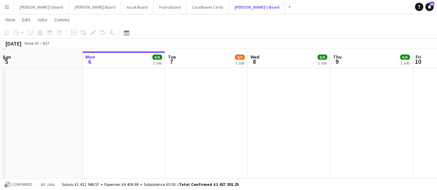
scroll to position [311, 0]
